Goal: Book appointment/travel/reservation

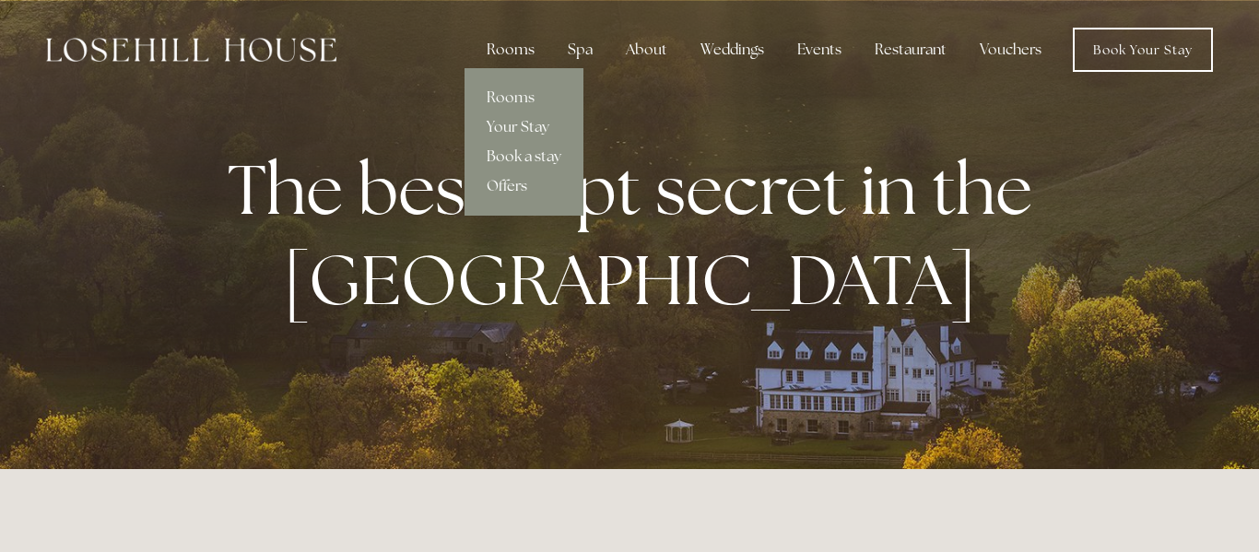
click at [519, 51] on div "Rooms" at bounding box center [510, 49] width 77 height 37
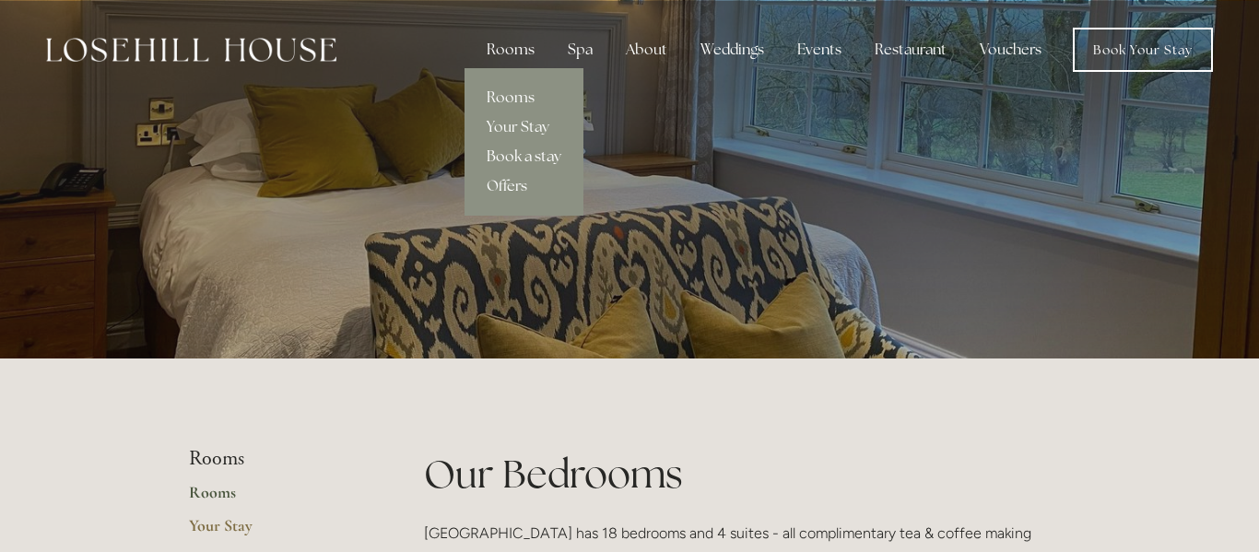
click at [519, 159] on link "Book a stay" at bounding box center [524, 156] width 119 height 29
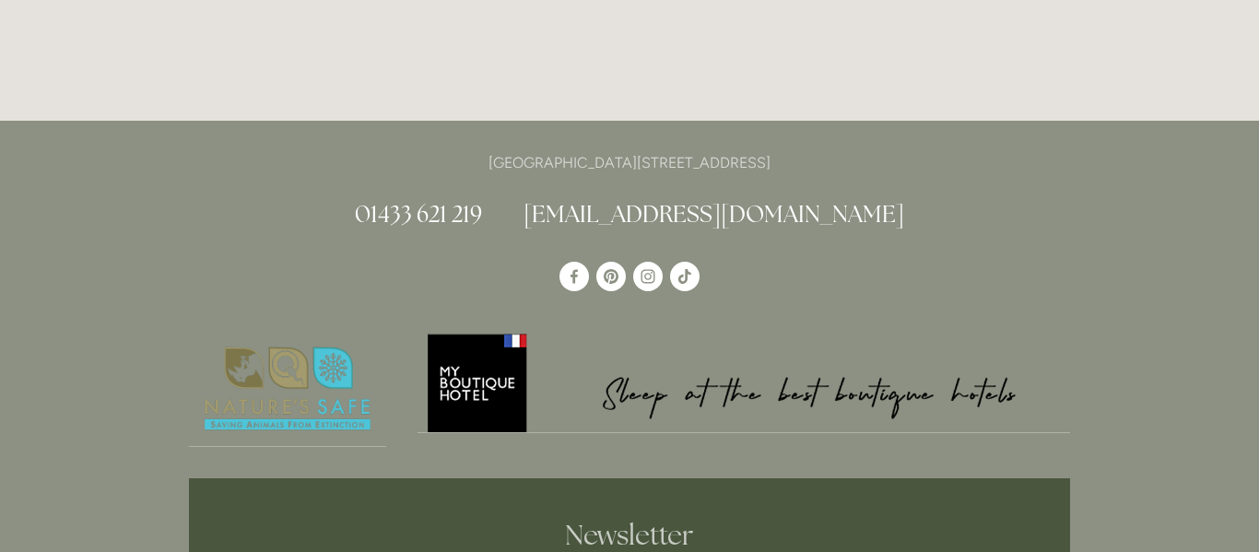
scroll to position [4714, 0]
